Goal: Use online tool/utility: Utilize a website feature to perform a specific function

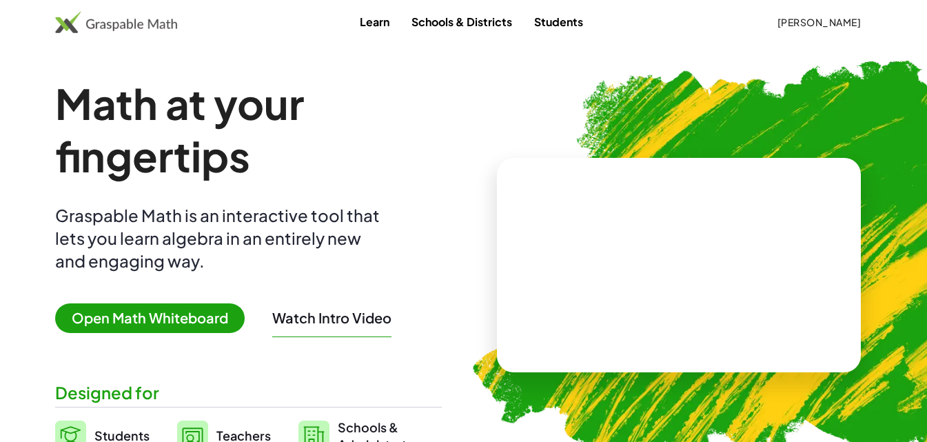
click at [832, 21] on span "[PERSON_NAME]" at bounding box center [819, 22] width 84 height 12
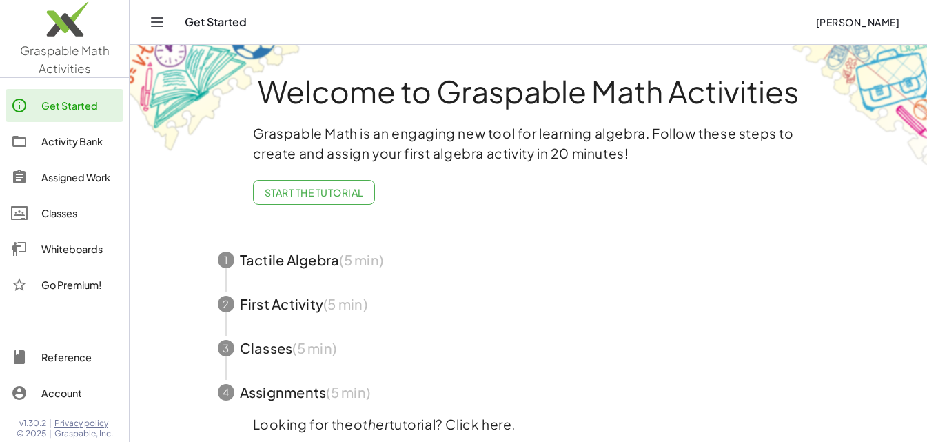
click at [52, 258] on link "Whiteboards" at bounding box center [65, 248] width 118 height 33
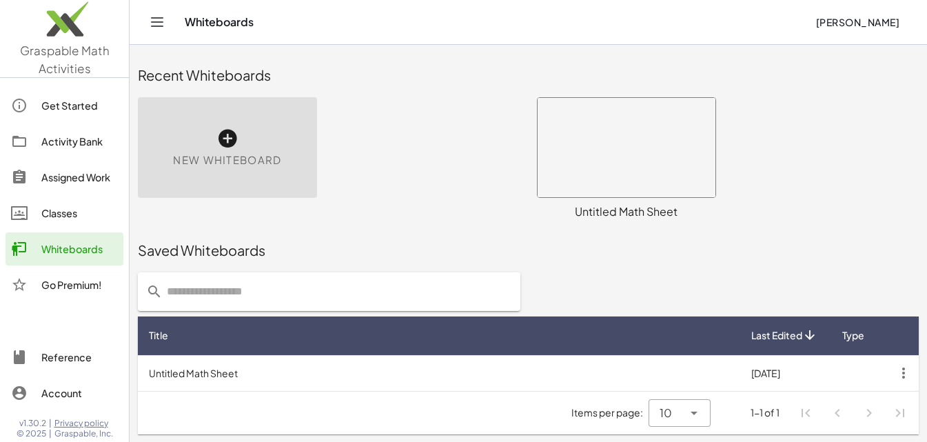
click at [238, 133] on div "New Whiteboard" at bounding box center [227, 147] width 179 height 101
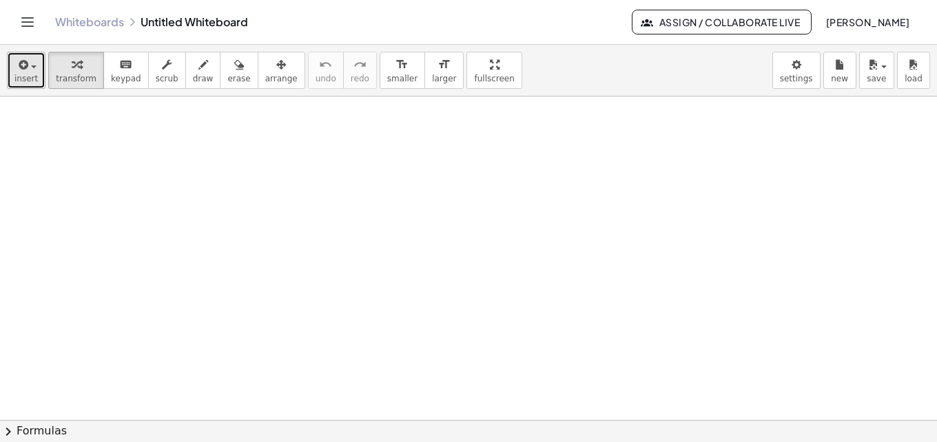
click at [32, 70] on div "button" at bounding box center [25, 64] width 23 height 17
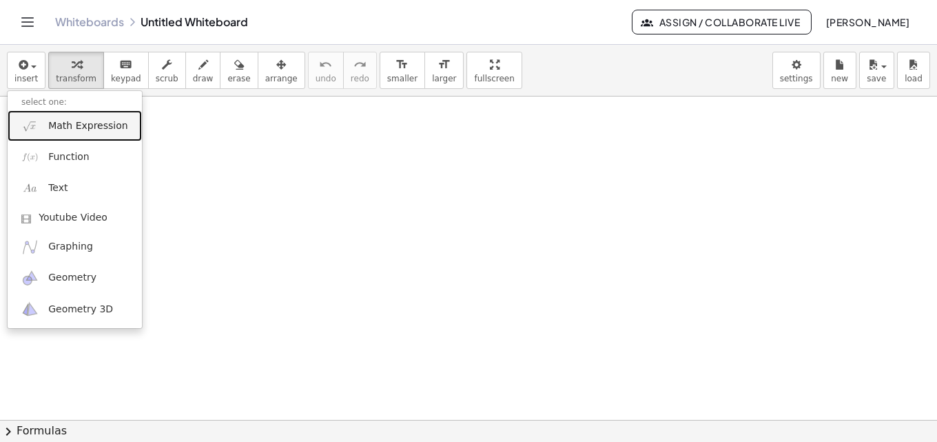
click at [44, 123] on link "Math Expression" at bounding box center [75, 125] width 134 height 31
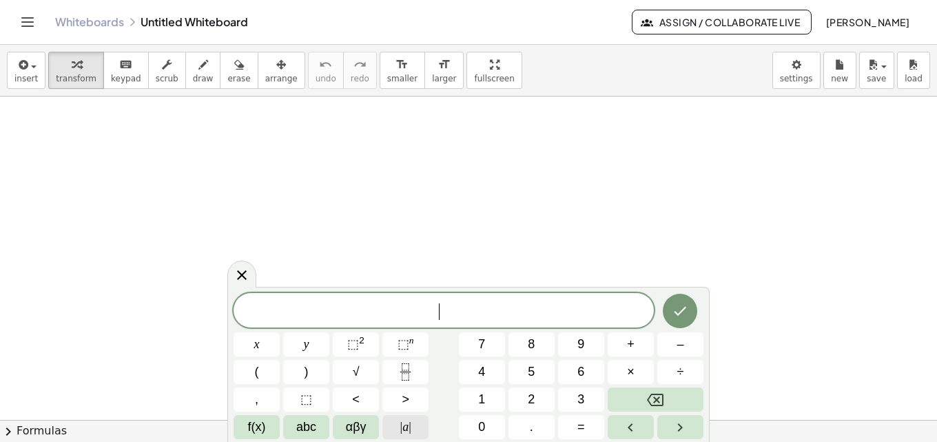
click at [409, 427] on span "|" at bounding box center [410, 427] width 3 height 14
click at [307, 423] on span "abc" at bounding box center [306, 427] width 20 height 19
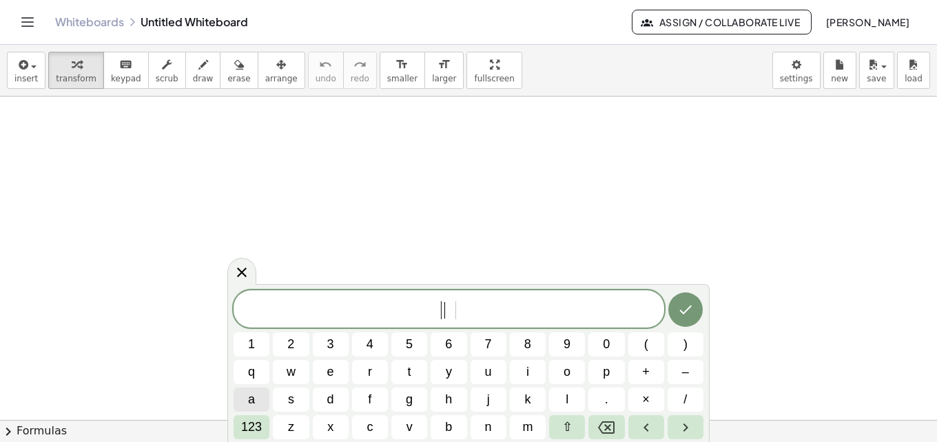
click at [252, 399] on span "a" at bounding box center [251, 399] width 7 height 19
click at [245, 425] on span "123" at bounding box center [251, 427] width 21 height 19
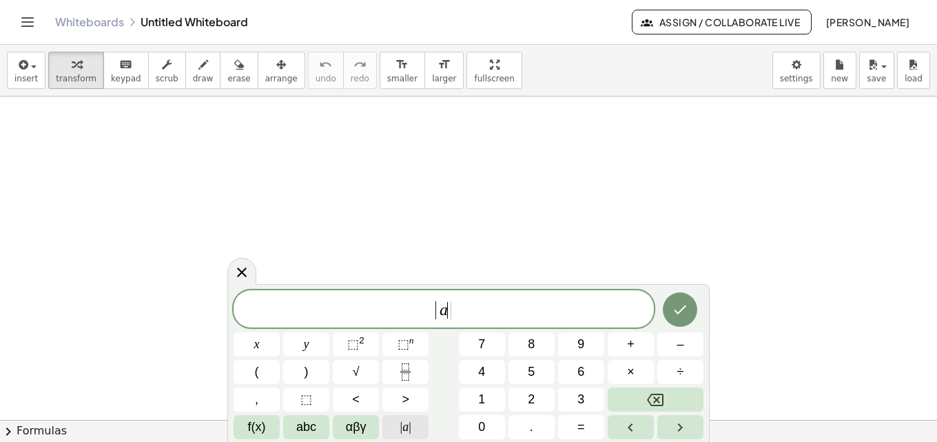
click at [415, 423] on button "| a |" at bounding box center [405, 427] width 46 height 24
click at [685, 315] on icon "Done" at bounding box center [680, 309] width 17 height 17
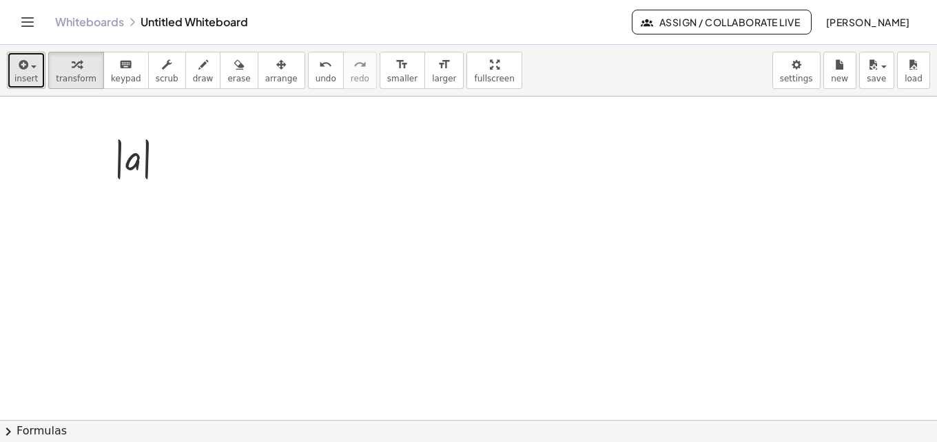
click at [20, 70] on icon "button" at bounding box center [22, 65] width 12 height 17
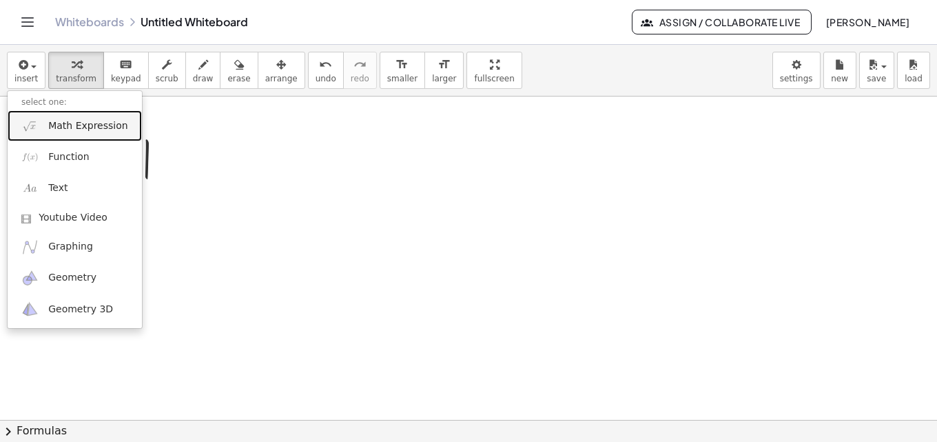
click at [45, 123] on link "Math Expression" at bounding box center [75, 125] width 134 height 31
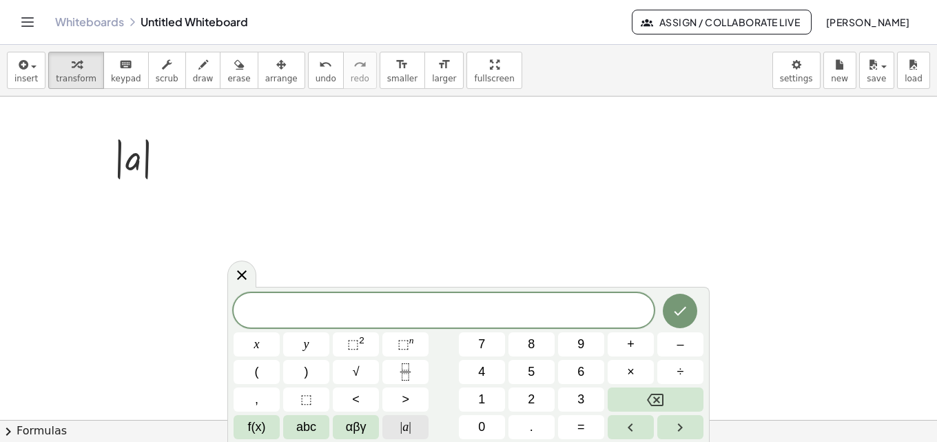
click at [414, 430] on button "| a |" at bounding box center [405, 427] width 46 height 24
click at [415, 430] on button "| a |" at bounding box center [405, 427] width 46 height 24
click at [573, 425] on button "=" at bounding box center [581, 427] width 46 height 24
click at [677, 314] on icon "Done" at bounding box center [680, 309] width 17 height 17
click at [692, 308] on button "Done" at bounding box center [680, 309] width 34 height 34
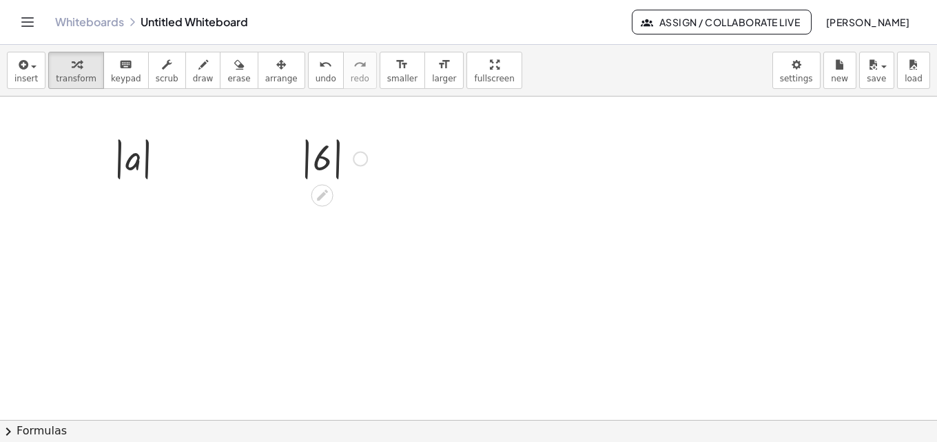
click at [364, 156] on div at bounding box center [360, 159] width 15 height 15
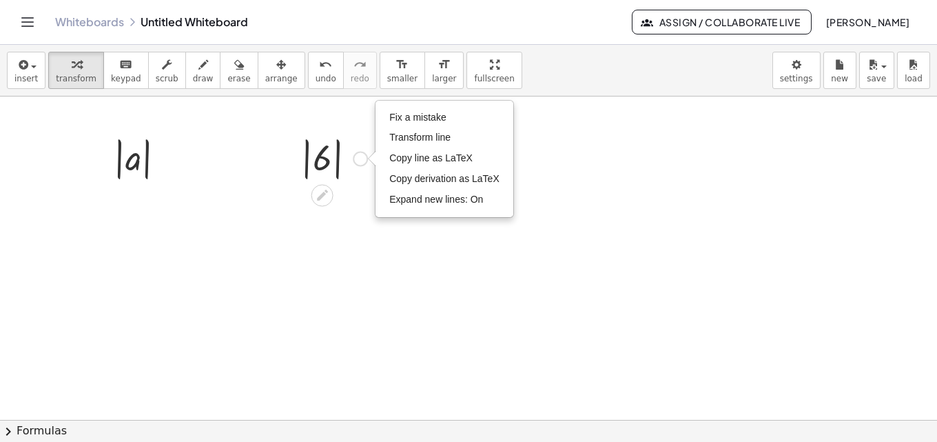
click at [275, 127] on div at bounding box center [468, 419] width 937 height 646
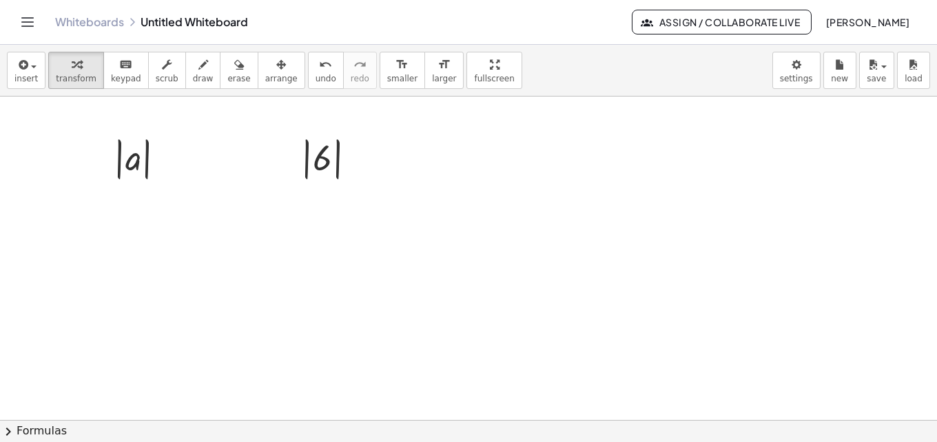
click at [369, 346] on div at bounding box center [468, 419] width 937 height 646
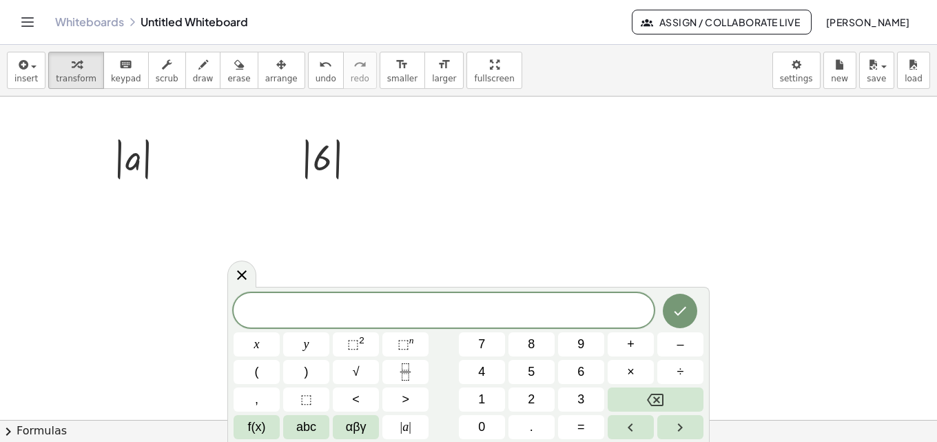
click at [549, 232] on div at bounding box center [468, 419] width 937 height 646
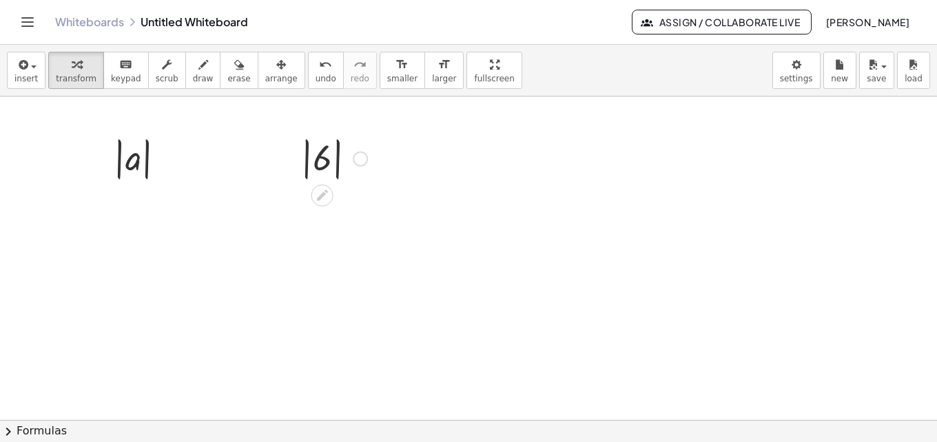
click at [327, 165] on div at bounding box center [334, 157] width 80 height 50
click at [325, 194] on icon at bounding box center [322, 192] width 14 height 14
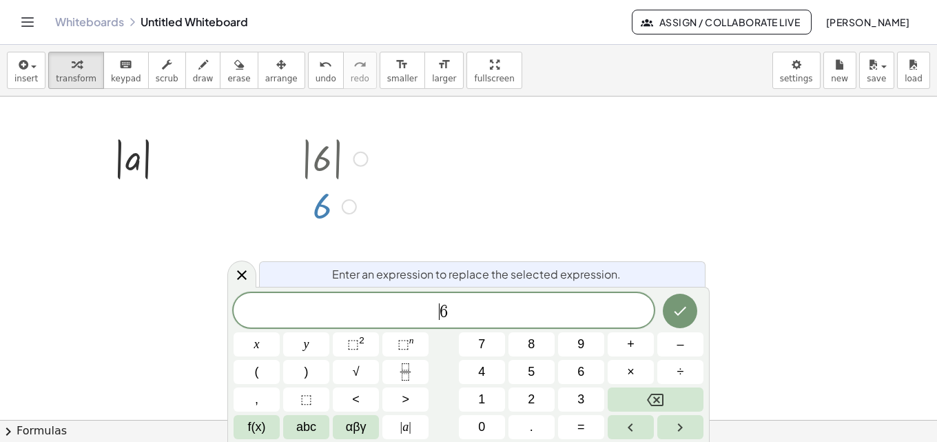
click at [456, 193] on div at bounding box center [468, 419] width 937 height 646
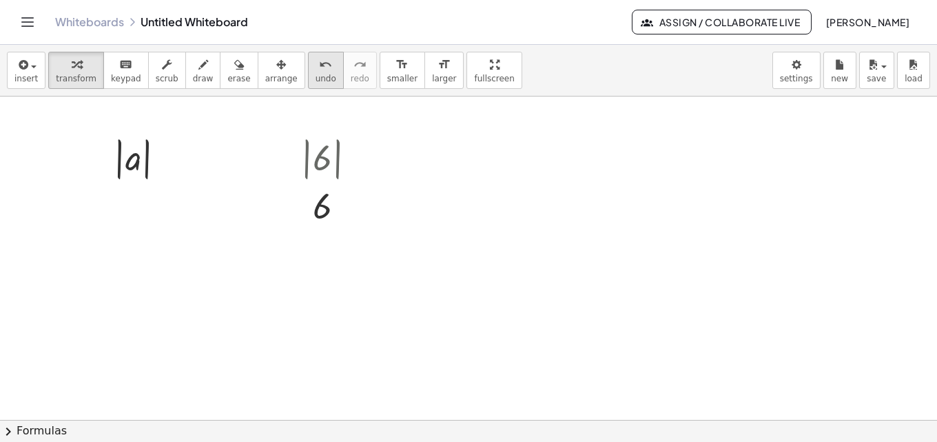
click at [316, 74] on span "undo" at bounding box center [326, 79] width 21 height 10
click at [129, 69] on div "keyboard" at bounding box center [126, 64] width 30 height 17
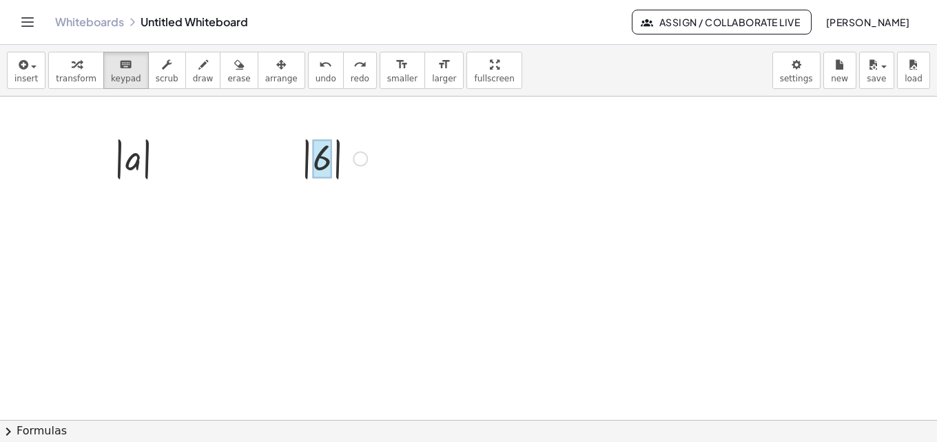
click at [325, 158] on div at bounding box center [322, 159] width 19 height 39
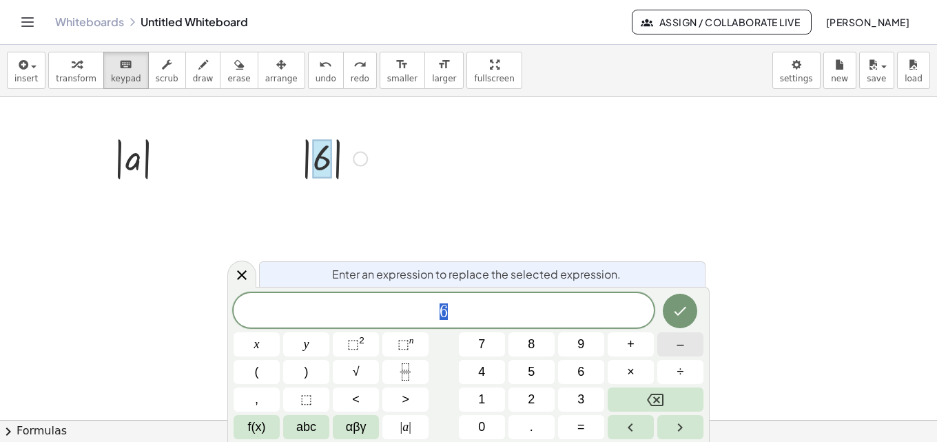
click at [670, 345] on button "–" at bounding box center [680, 344] width 46 height 24
click at [682, 319] on button "Done" at bounding box center [680, 311] width 34 height 34
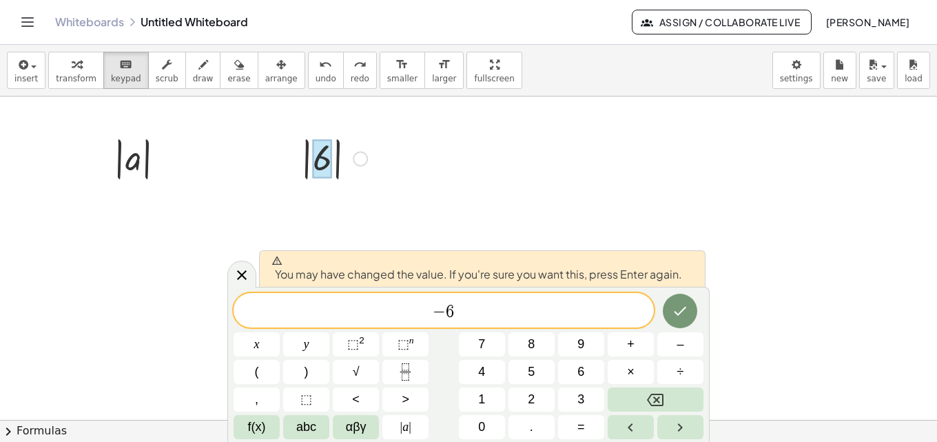
click at [457, 211] on div at bounding box center [468, 419] width 937 height 646
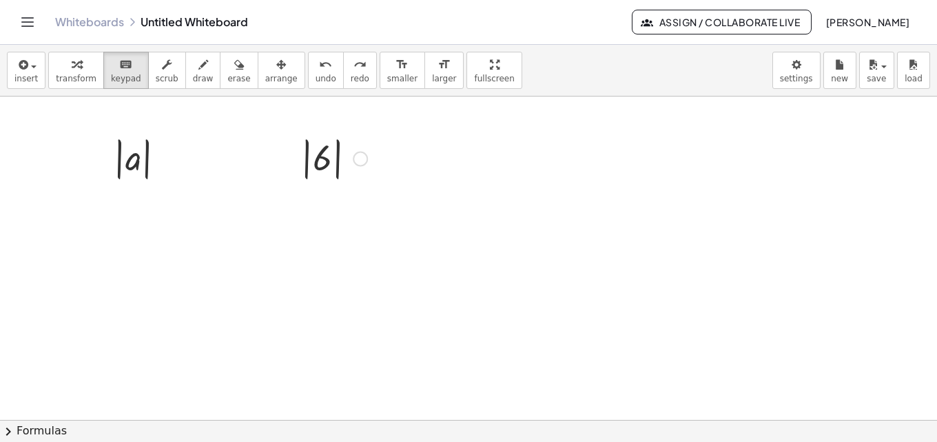
click at [309, 147] on div at bounding box center [334, 157] width 80 height 50
click at [185, 76] on button "draw" at bounding box center [203, 70] width 36 height 37
click at [157, 76] on span "scrub" at bounding box center [167, 79] width 23 height 10
drag, startPoint x: 324, startPoint y: 159, endPoint x: 330, endPoint y: 217, distance: 58.2
click at [330, 217] on div "| a | | 6 ▲ ▼ | -" at bounding box center [468, 419] width 937 height 646
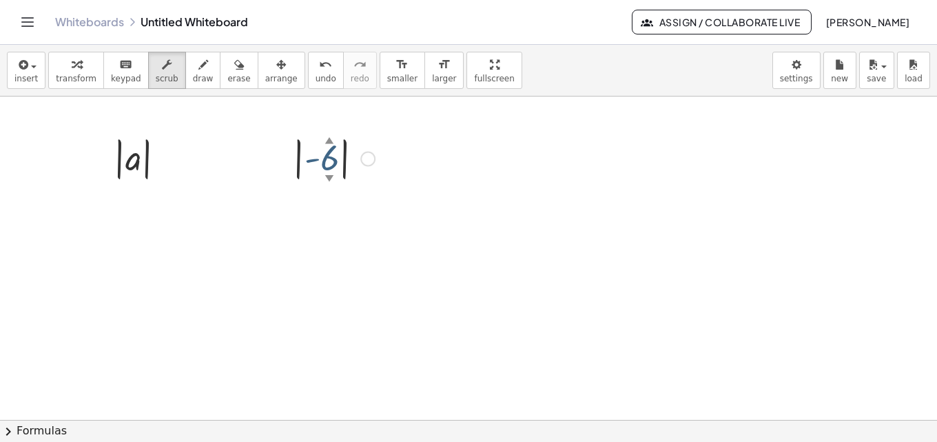
click at [433, 234] on div at bounding box center [468, 419] width 937 height 646
click at [61, 80] on span "transform" at bounding box center [76, 79] width 41 height 10
click at [673, 220] on div at bounding box center [468, 419] width 937 height 646
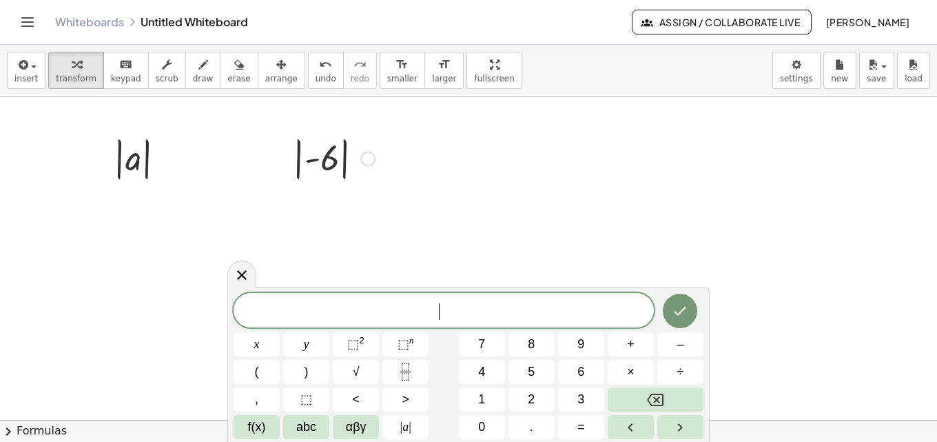
click at [305, 165] on div at bounding box center [334, 157] width 96 height 50
click at [240, 266] on div at bounding box center [241, 273] width 29 height 27
